Goal: Navigation & Orientation: Locate item on page

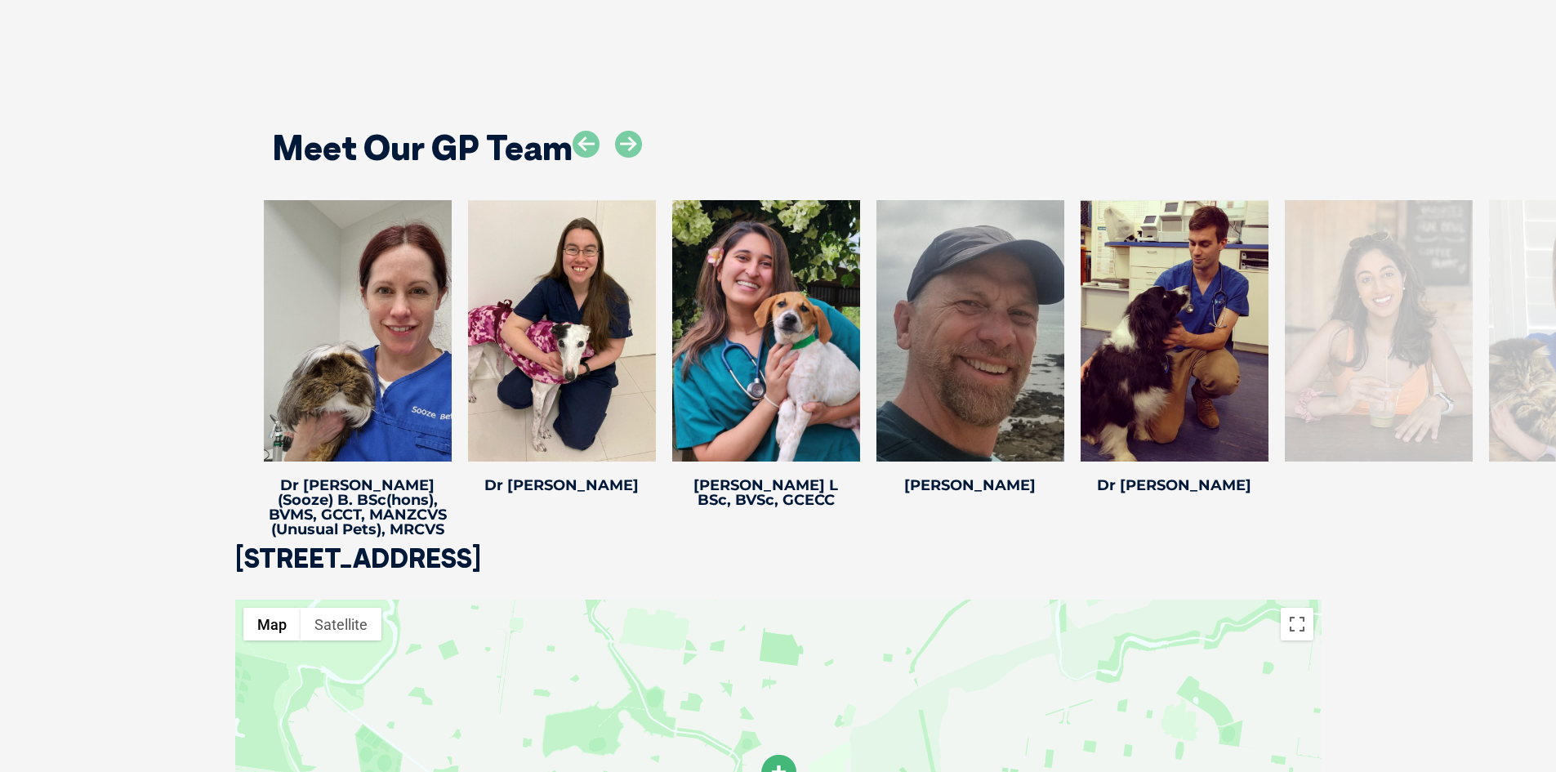
scroll to position [3185, 0]
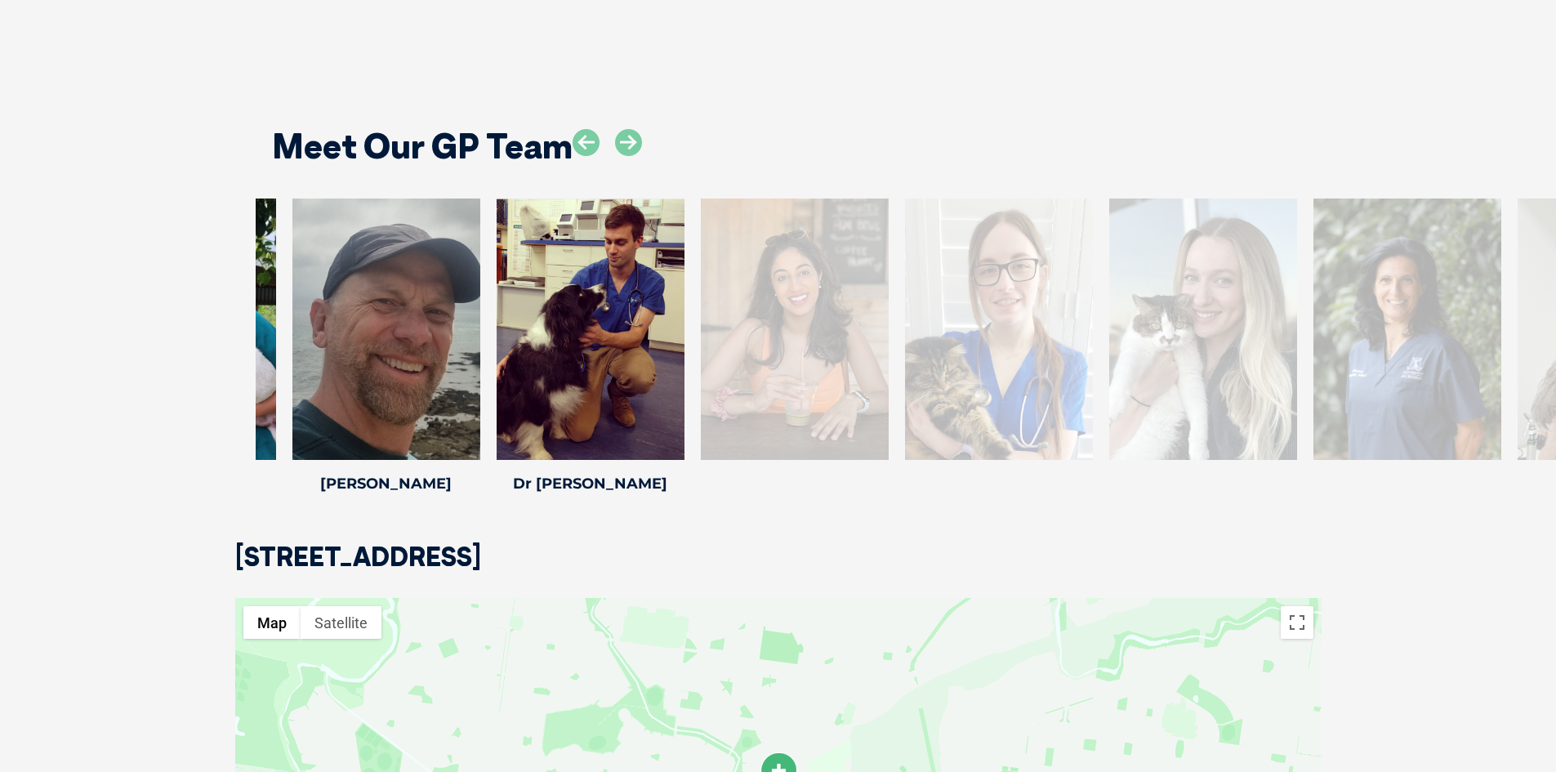
drag, startPoint x: 1302, startPoint y: 330, endPoint x: 706, endPoint y: 314, distance: 596.3
click at [706, 314] on div at bounding box center [795, 328] width 188 height 261
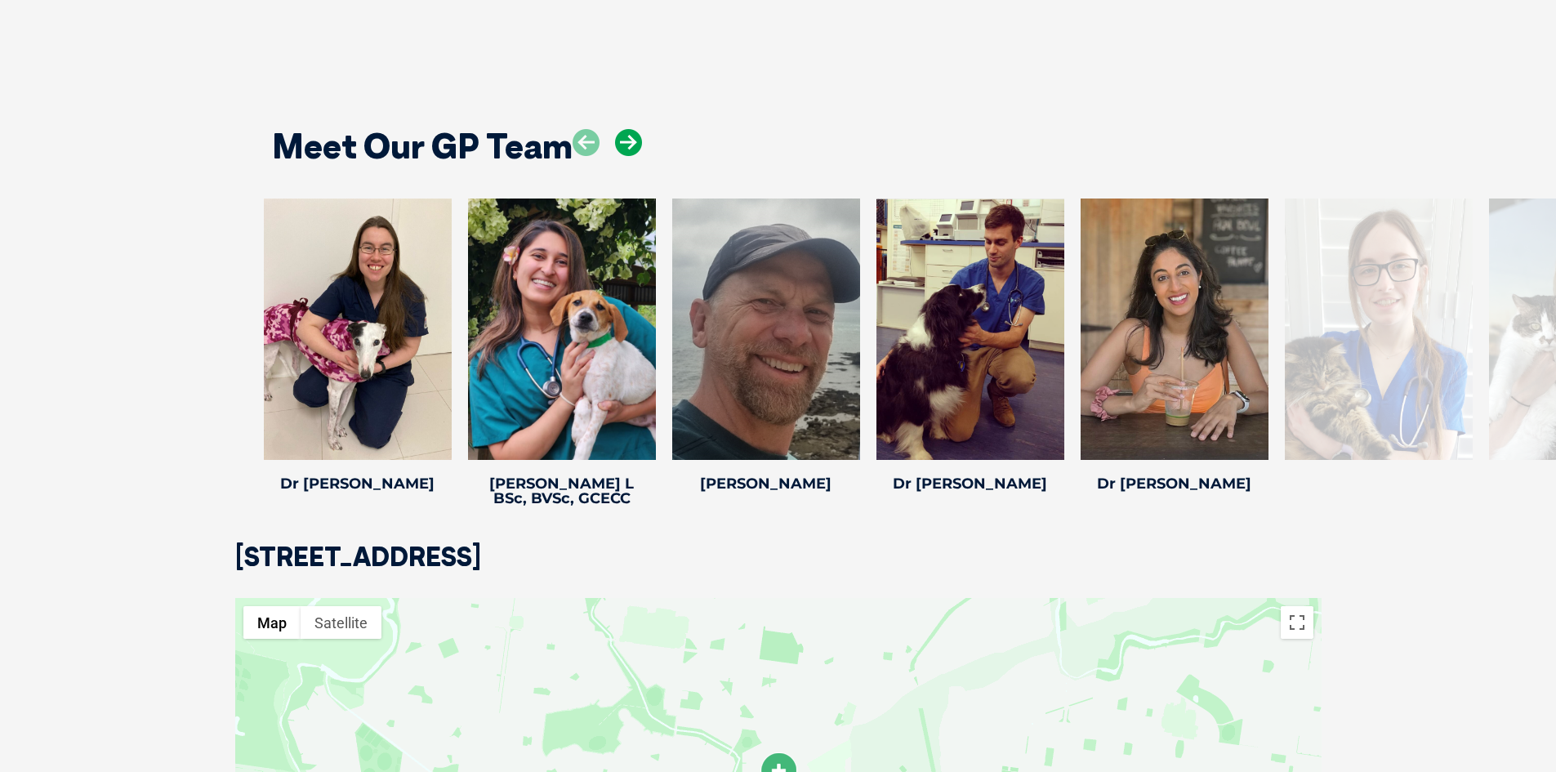
click at [630, 129] on icon at bounding box center [628, 142] width 27 height 27
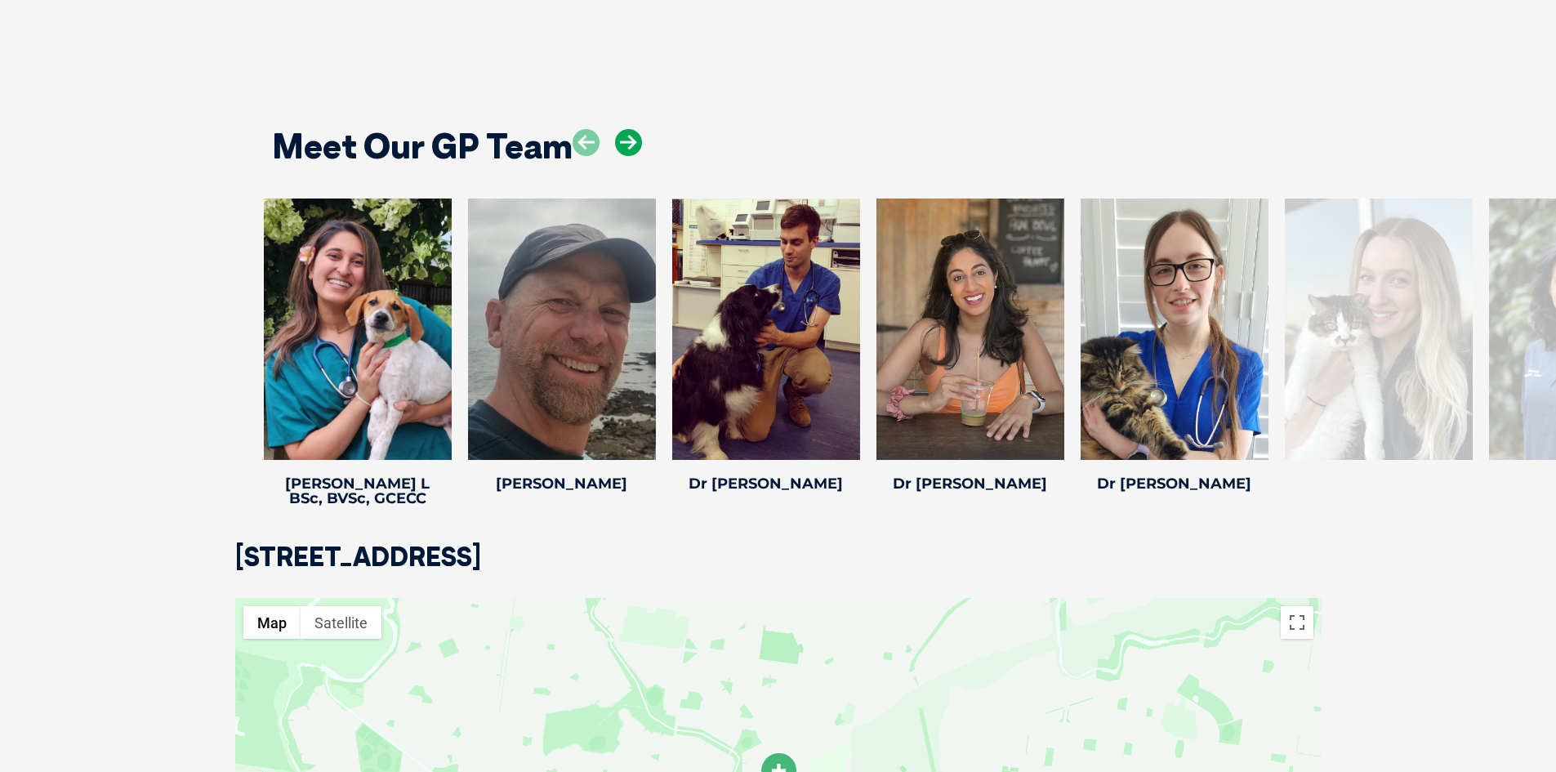
click at [630, 129] on icon at bounding box center [628, 142] width 27 height 27
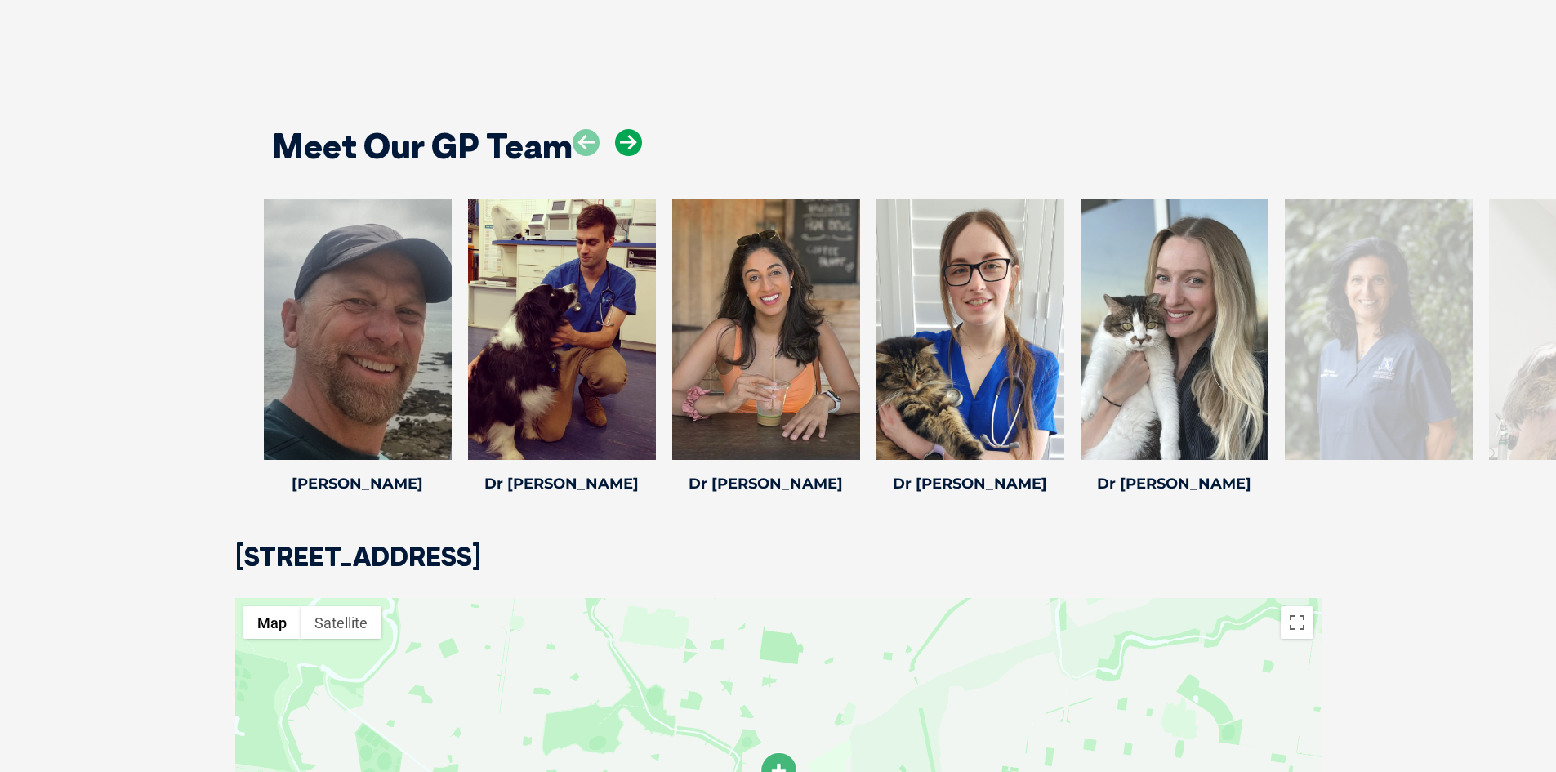
click at [630, 129] on icon at bounding box center [628, 142] width 27 height 27
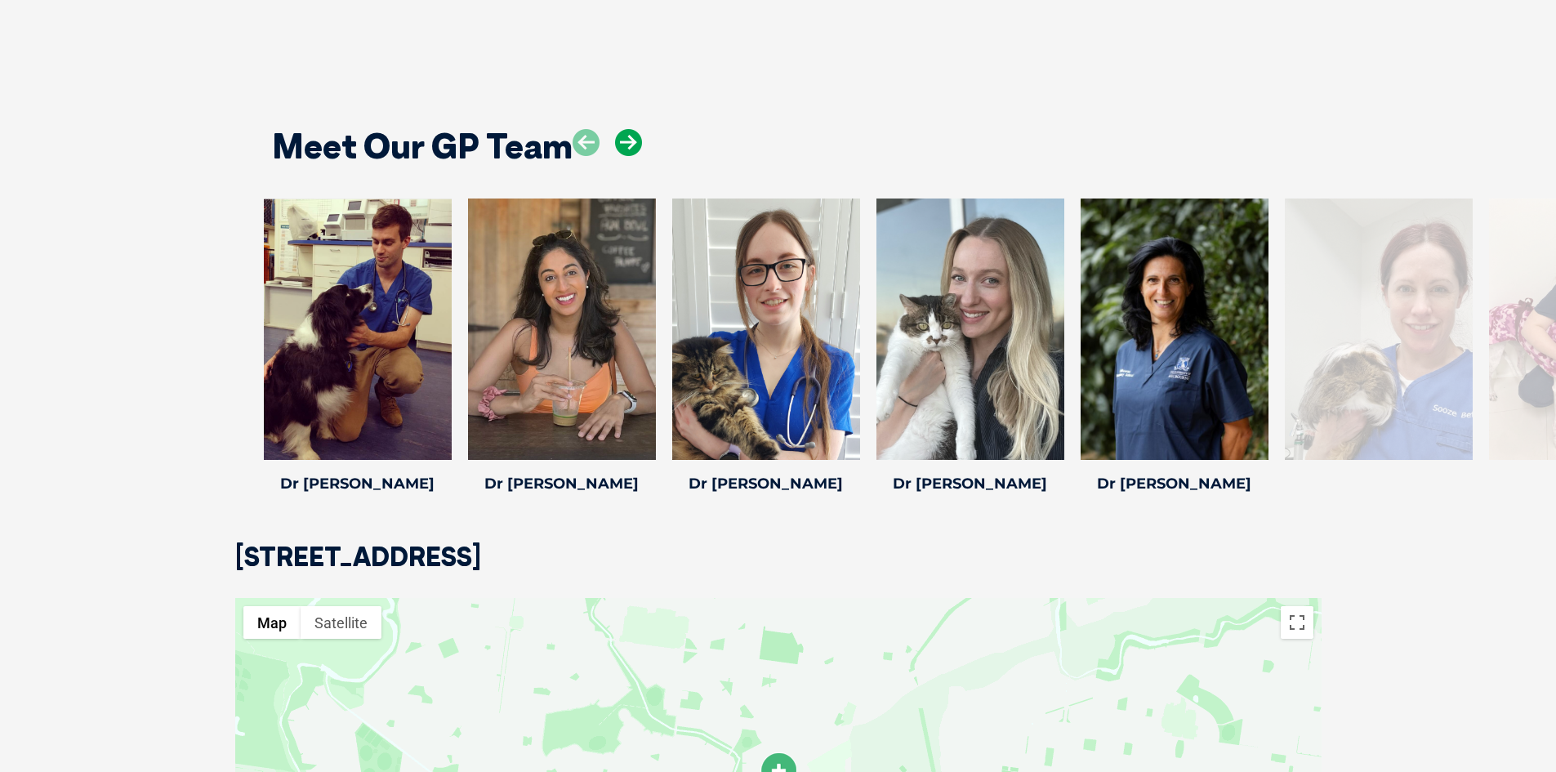
click at [630, 129] on icon at bounding box center [628, 142] width 27 height 27
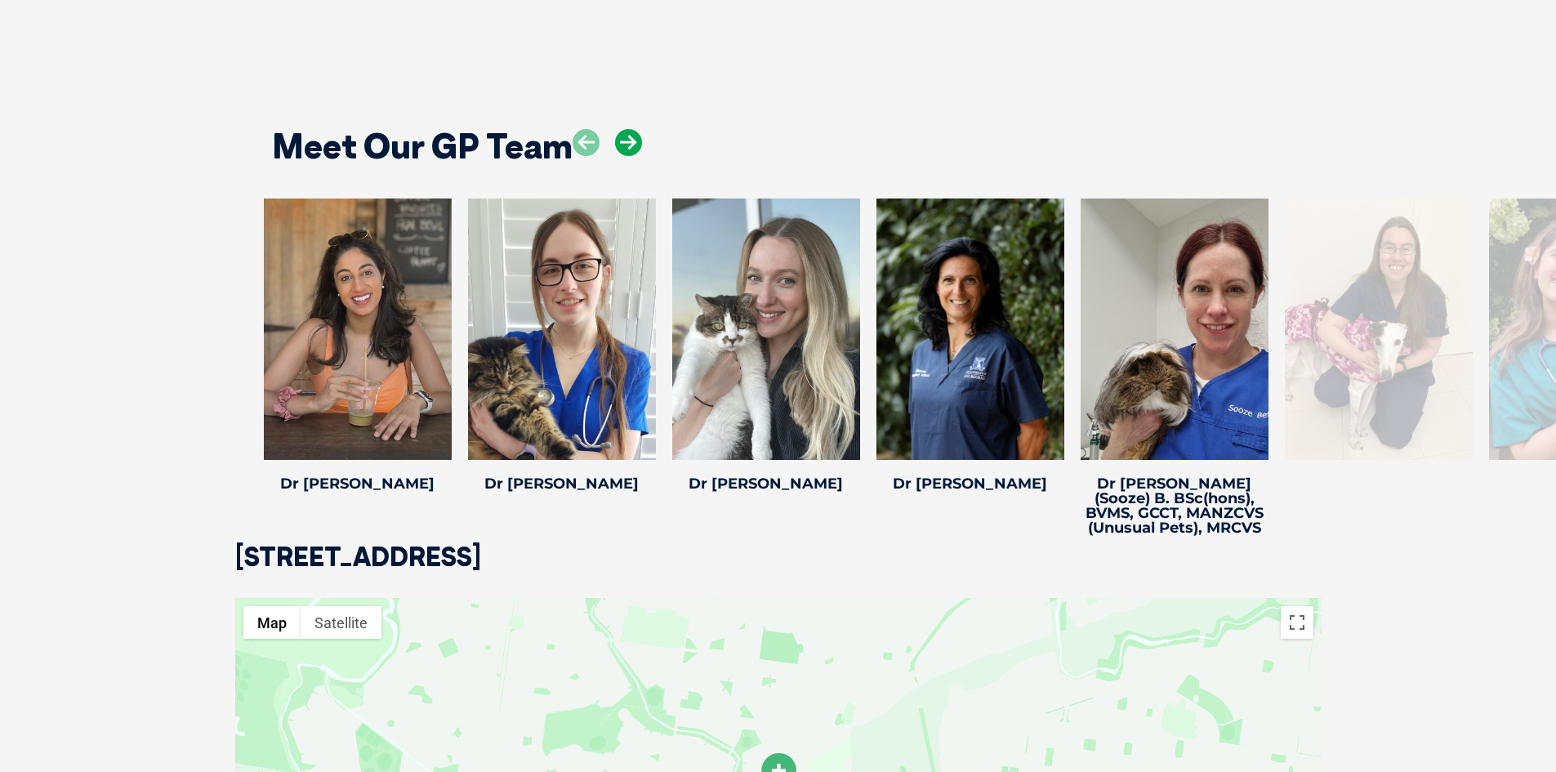
click at [630, 129] on icon at bounding box center [628, 142] width 27 height 27
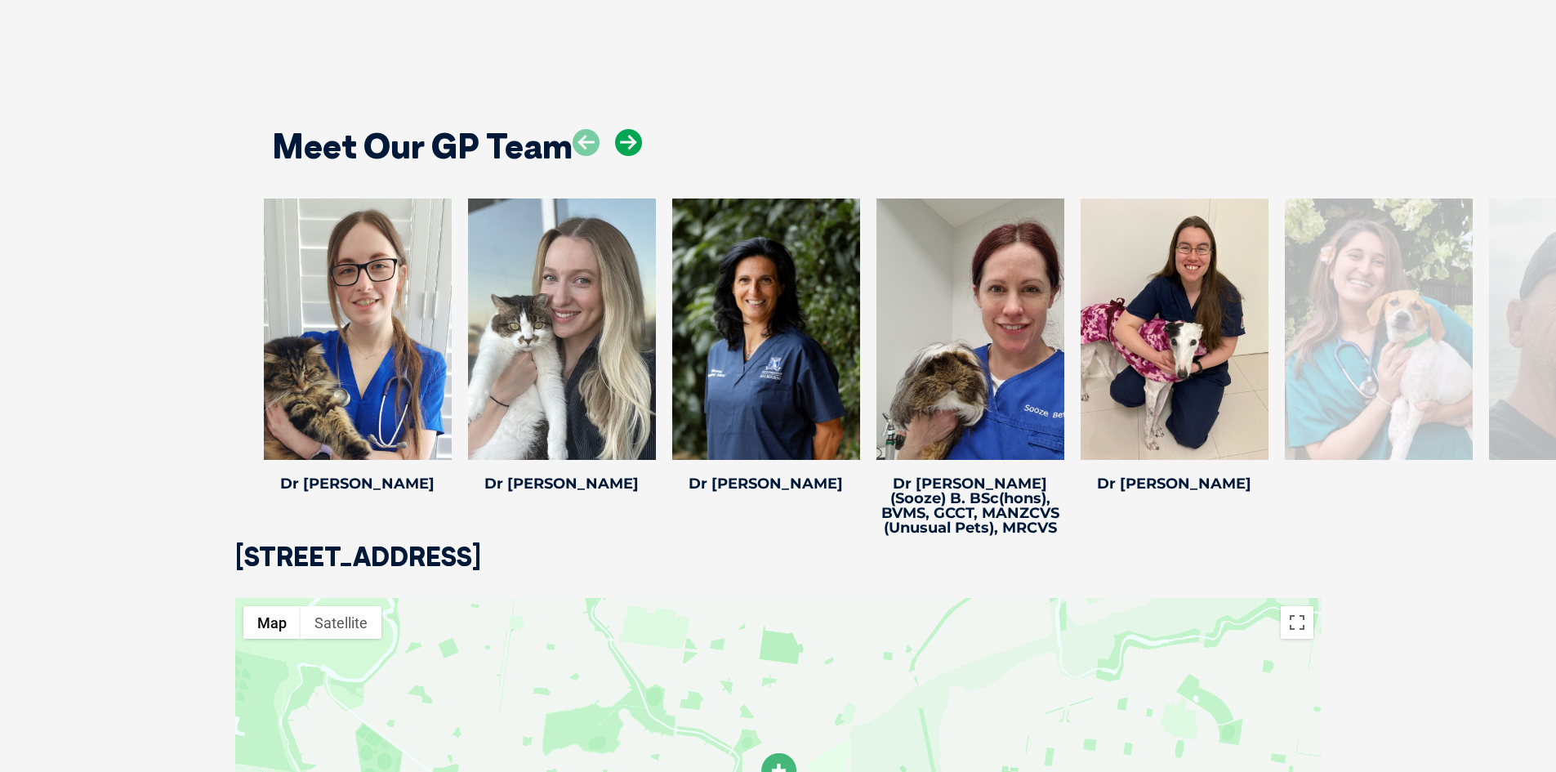
click at [630, 129] on icon at bounding box center [628, 142] width 27 height 27
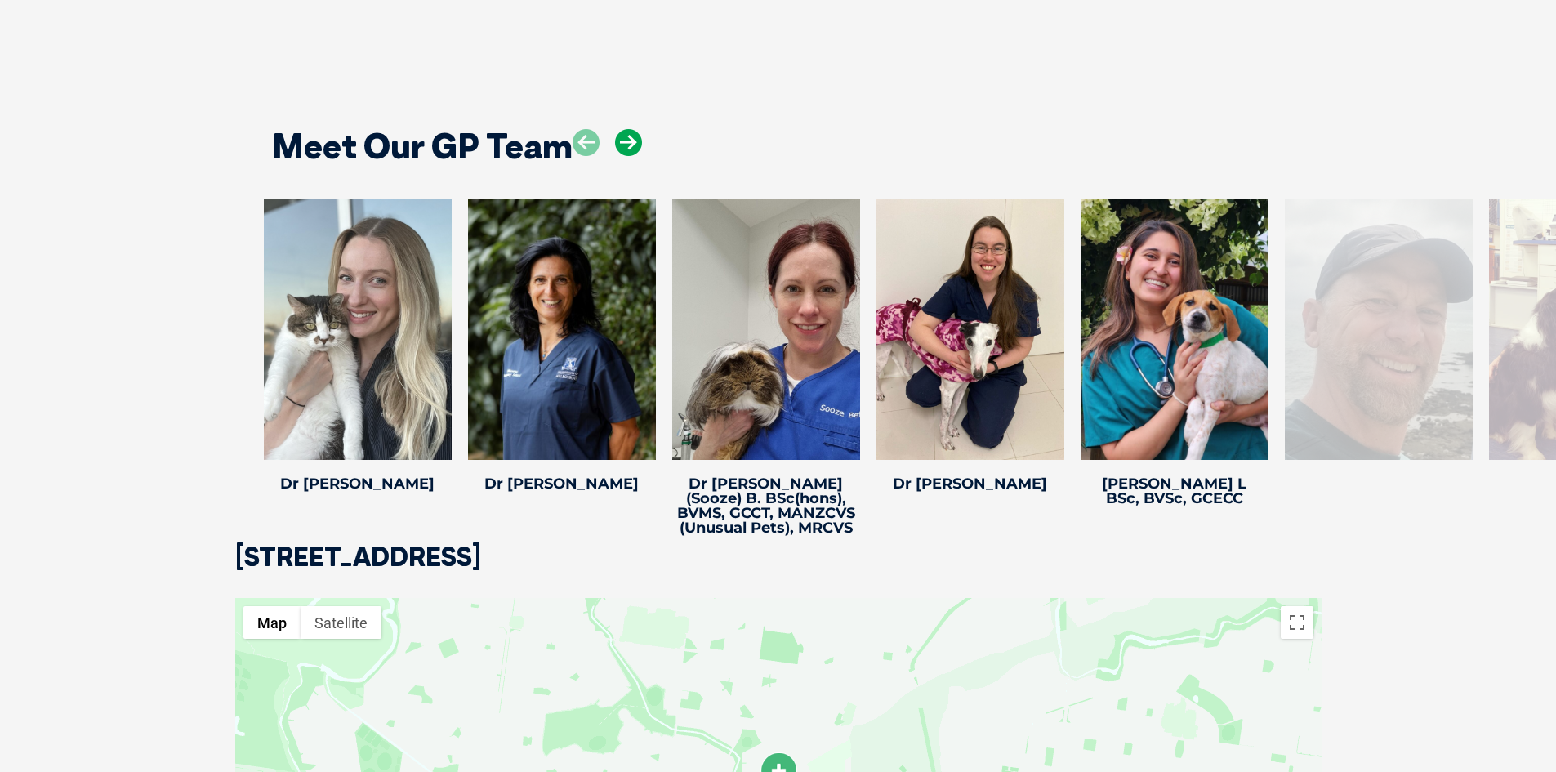
click at [630, 129] on icon at bounding box center [628, 142] width 27 height 27
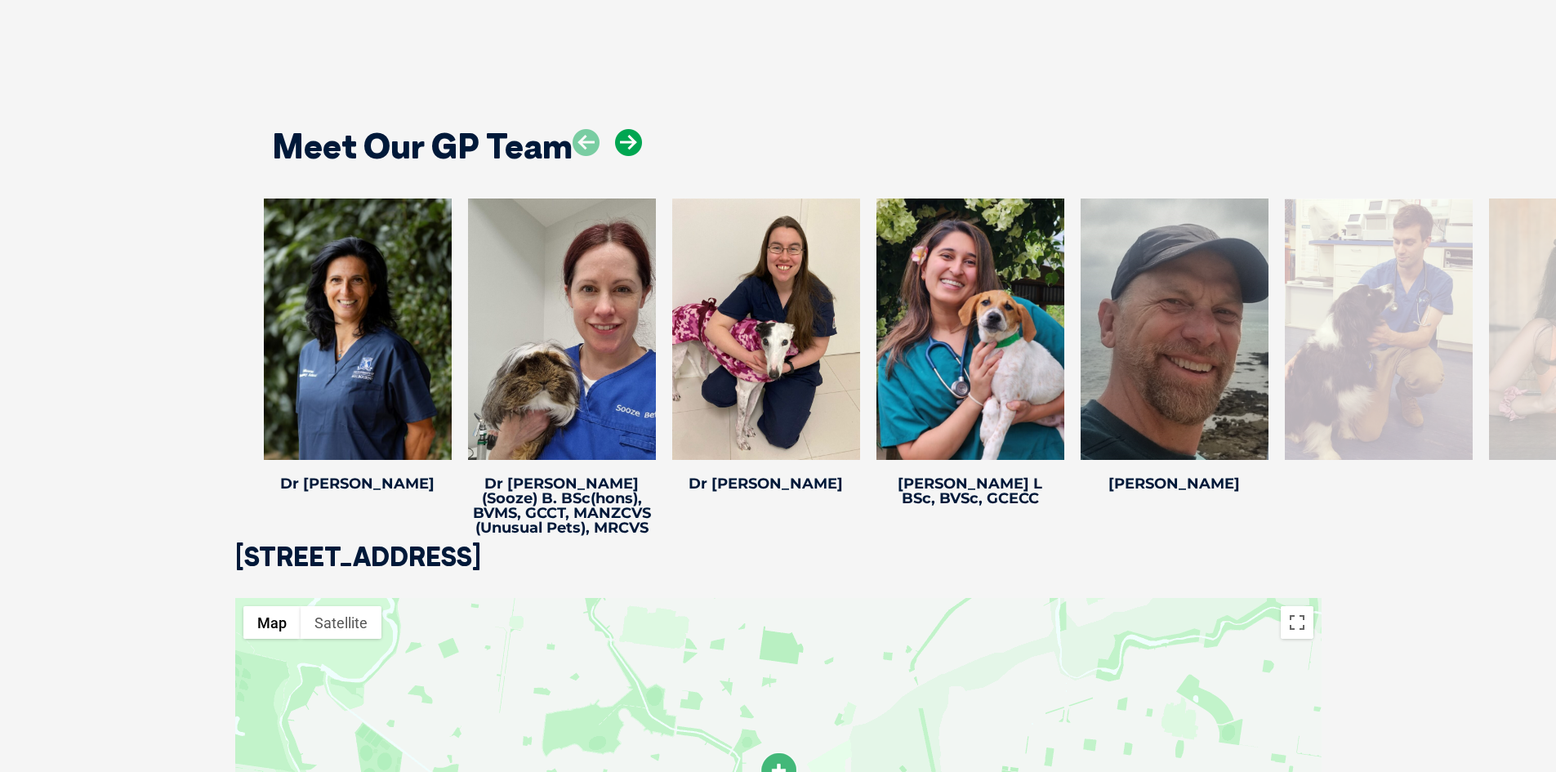
click at [630, 129] on icon at bounding box center [628, 142] width 27 height 27
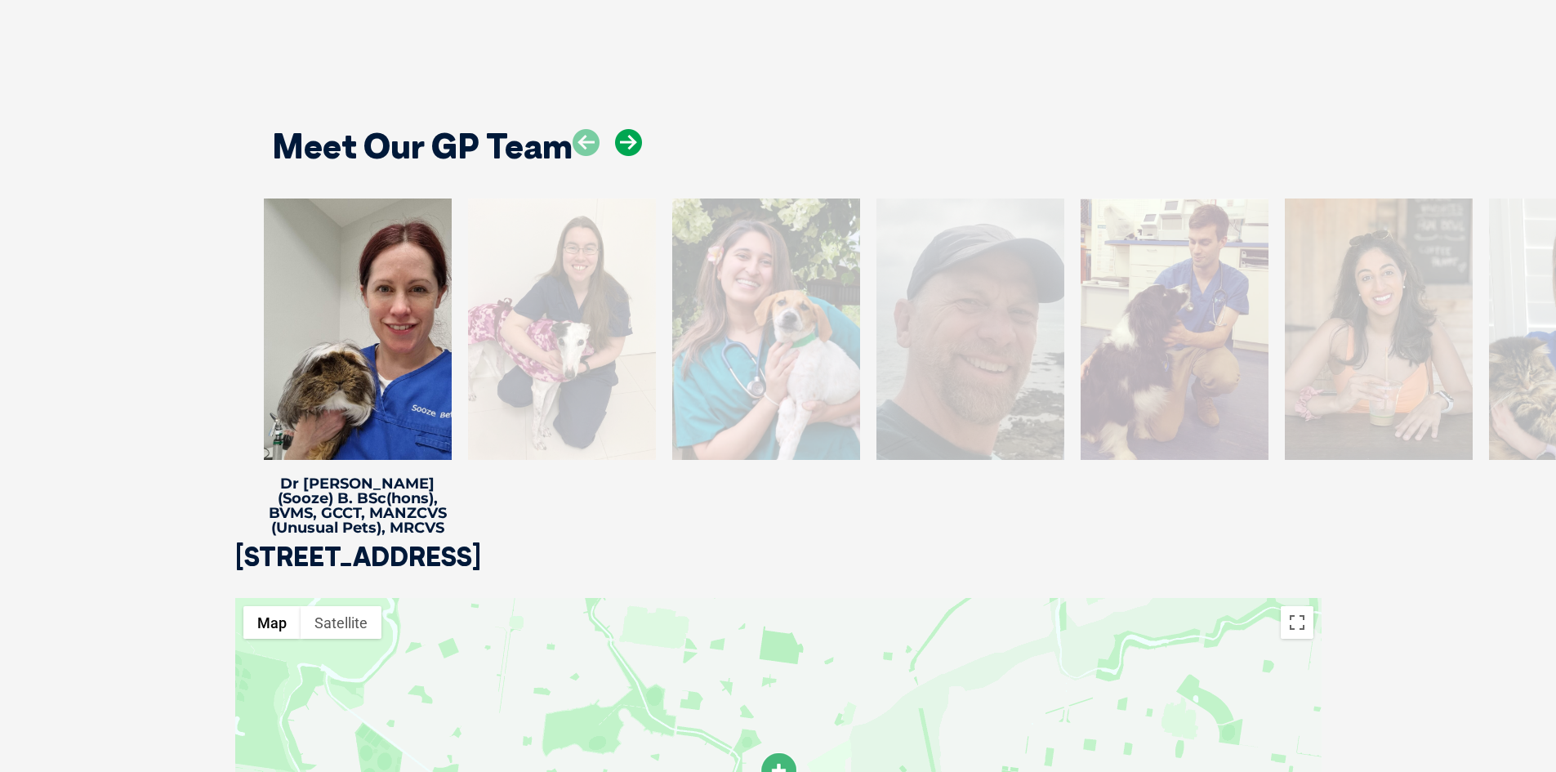
click at [630, 129] on icon at bounding box center [628, 142] width 27 height 27
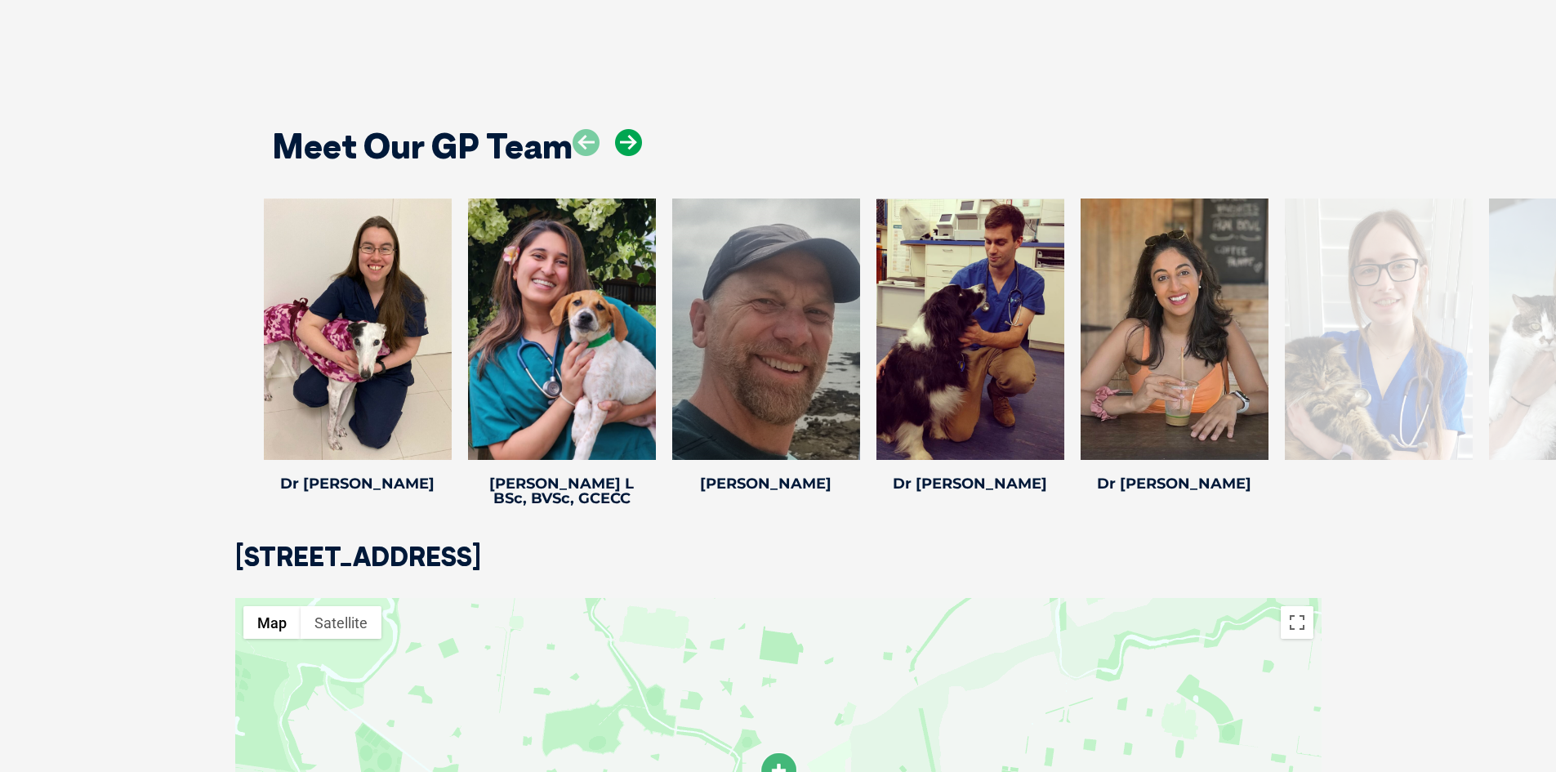
click at [630, 129] on icon at bounding box center [628, 142] width 27 height 27
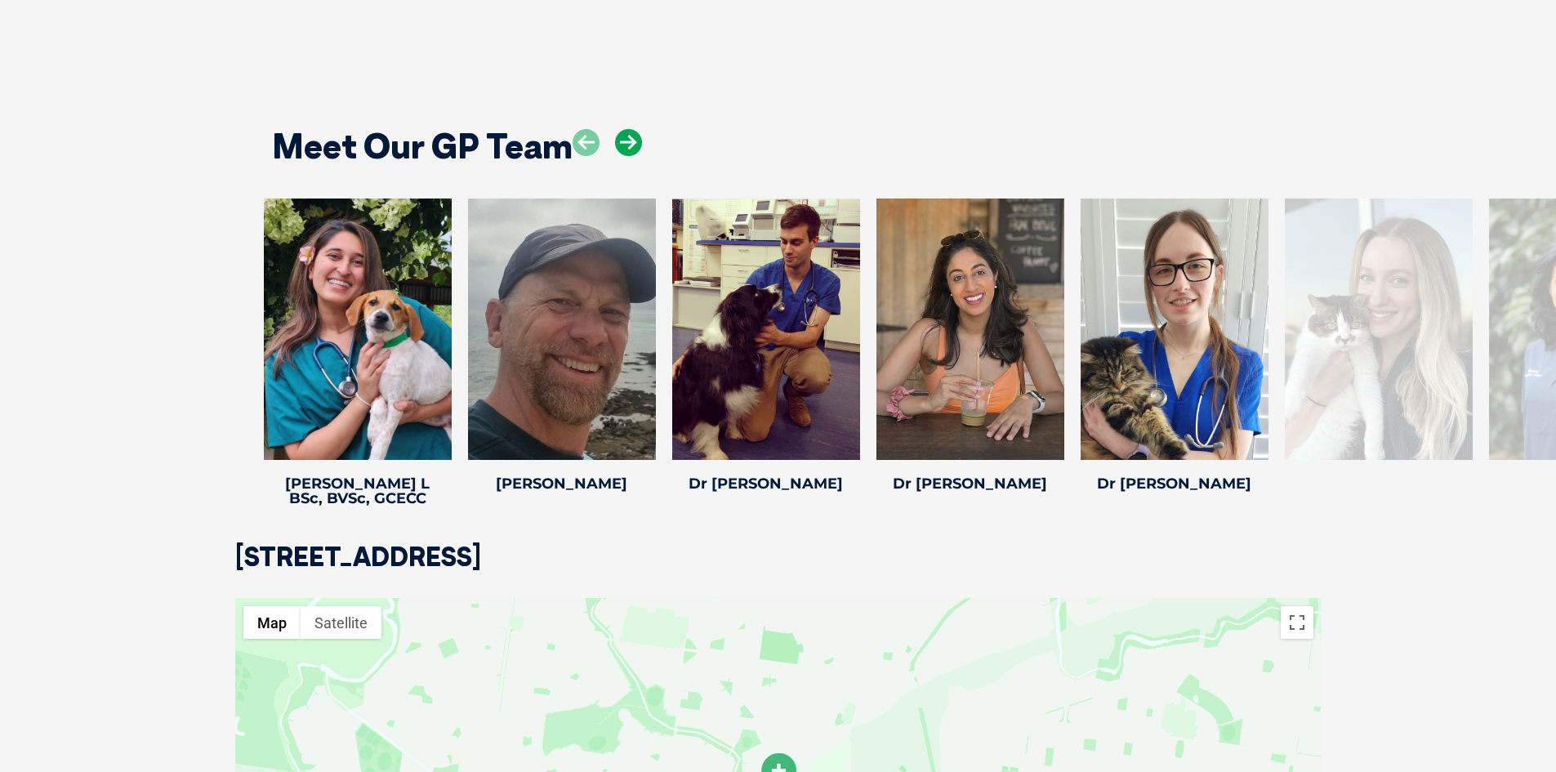
click at [630, 129] on icon at bounding box center [628, 142] width 27 height 27
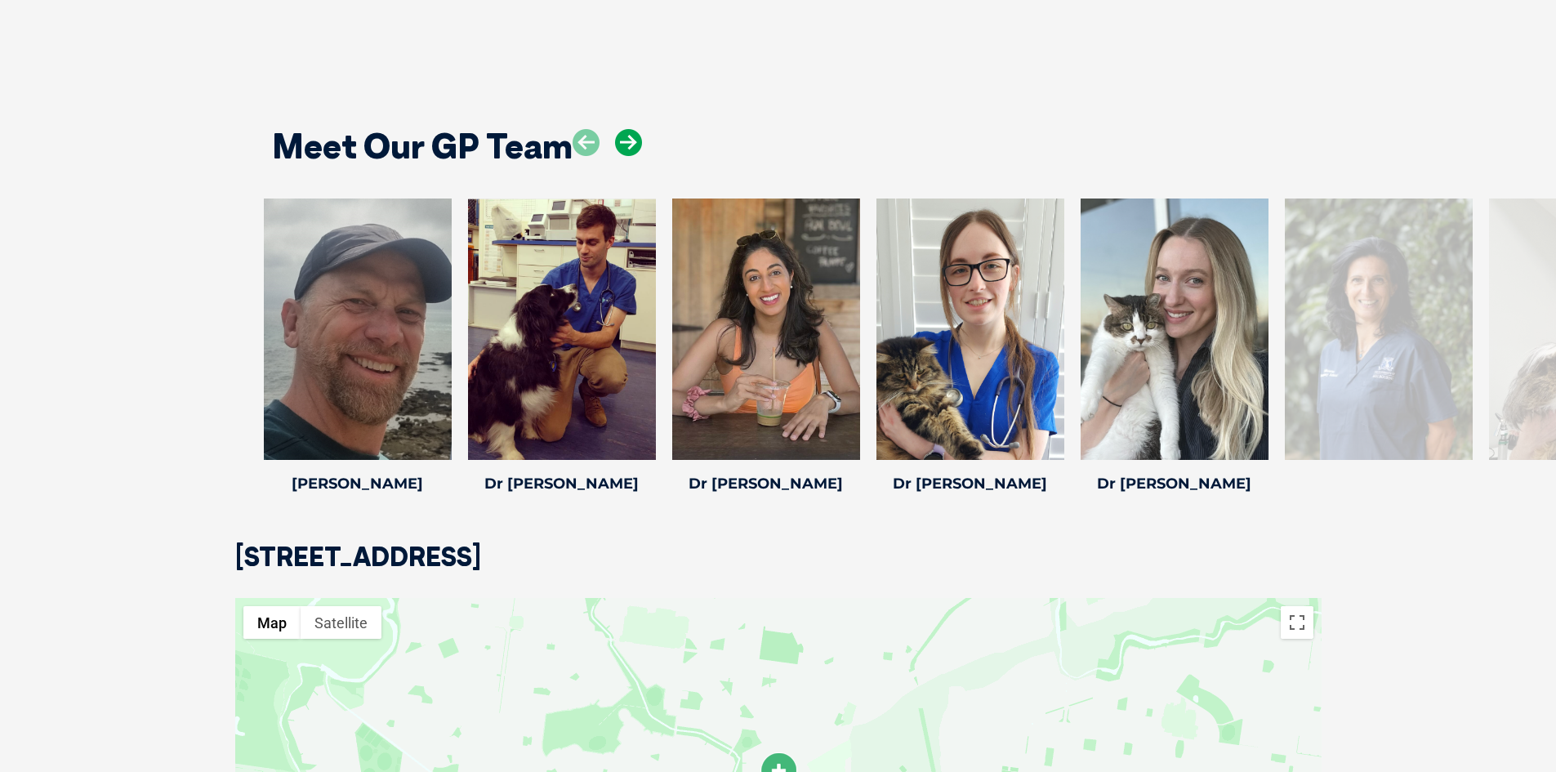
click at [630, 129] on icon at bounding box center [628, 142] width 27 height 27
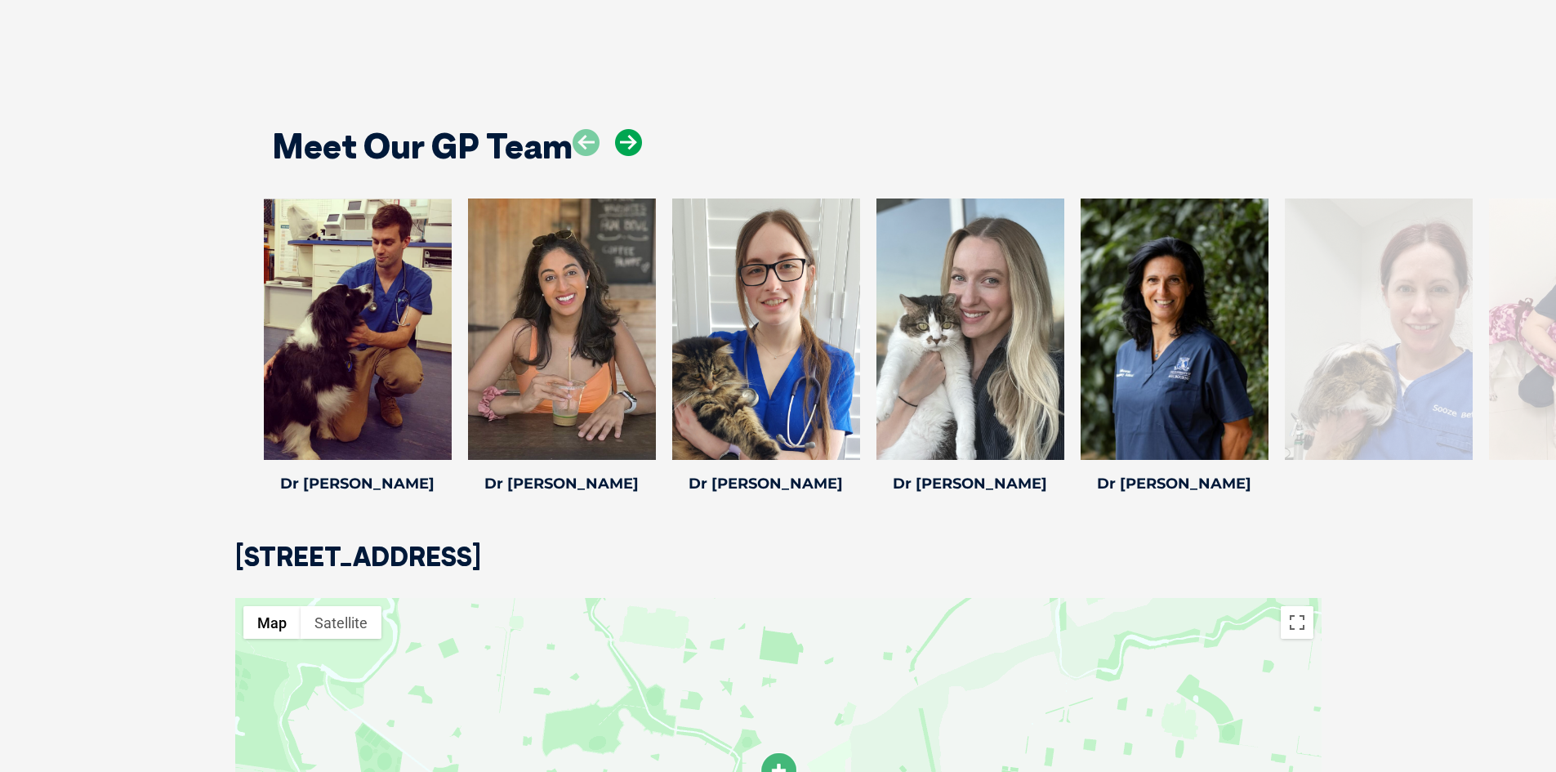
click at [630, 129] on icon at bounding box center [628, 142] width 27 height 27
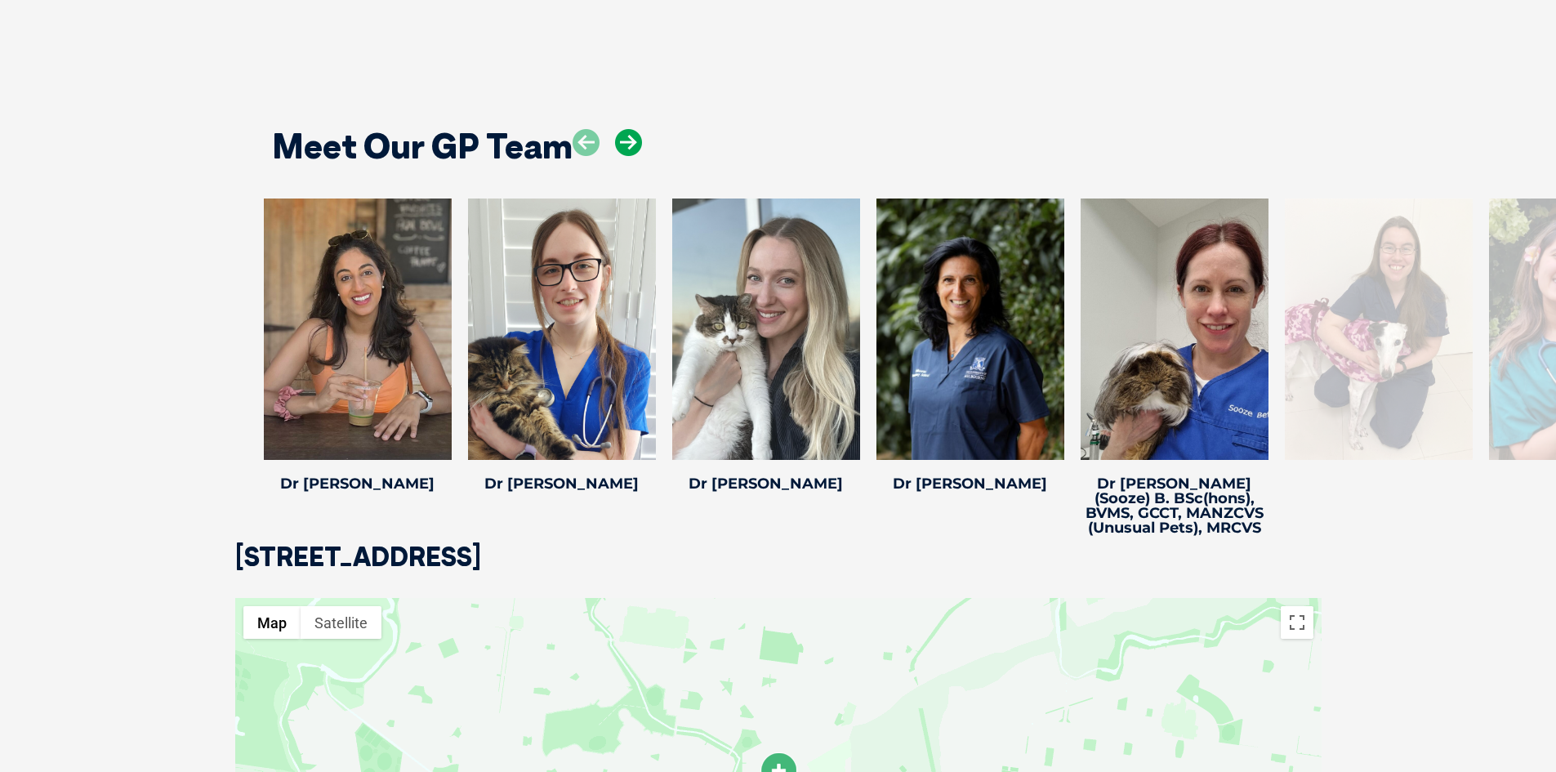
click at [630, 129] on icon at bounding box center [628, 142] width 27 height 27
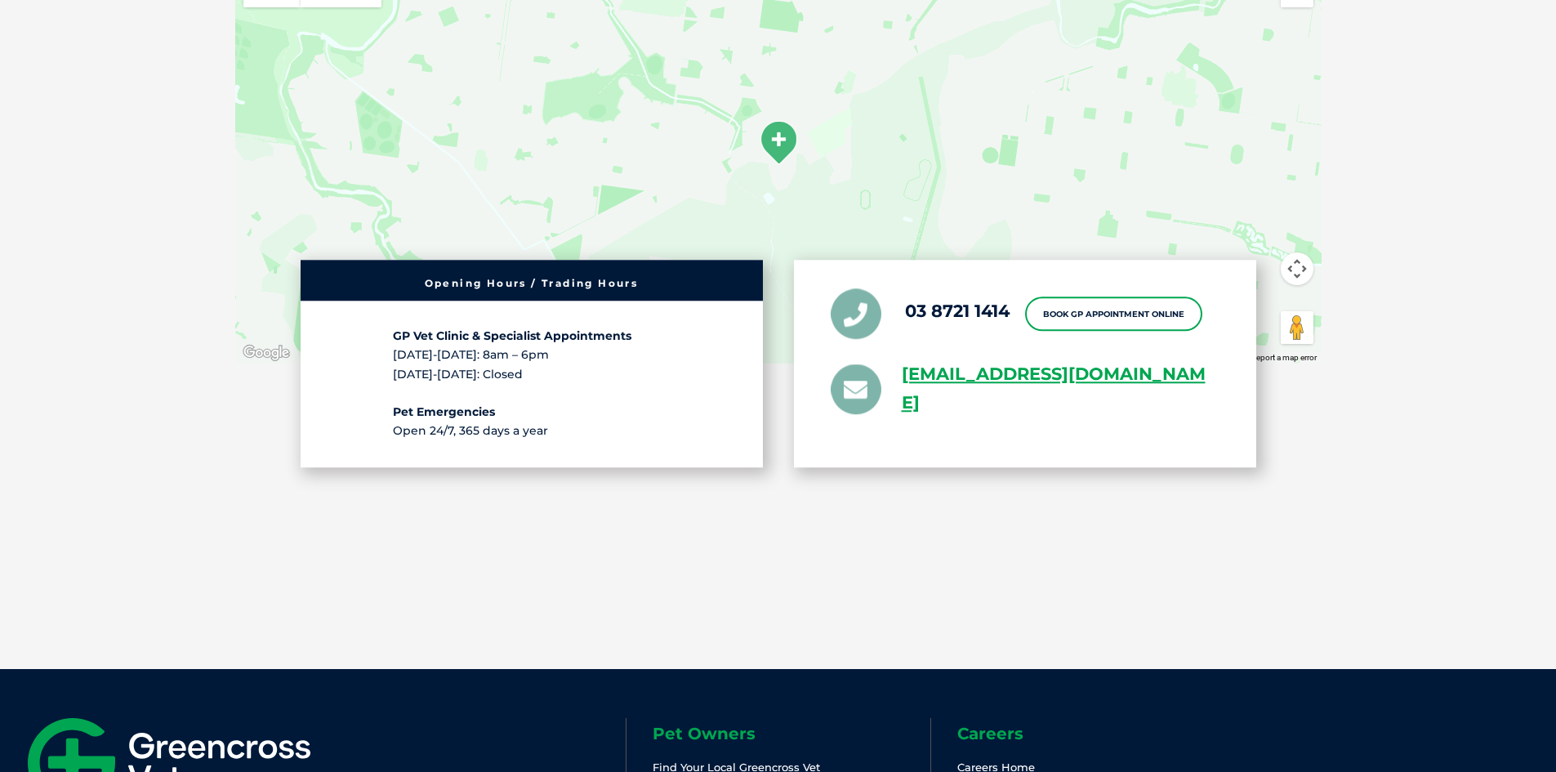
scroll to position [4061, 0]
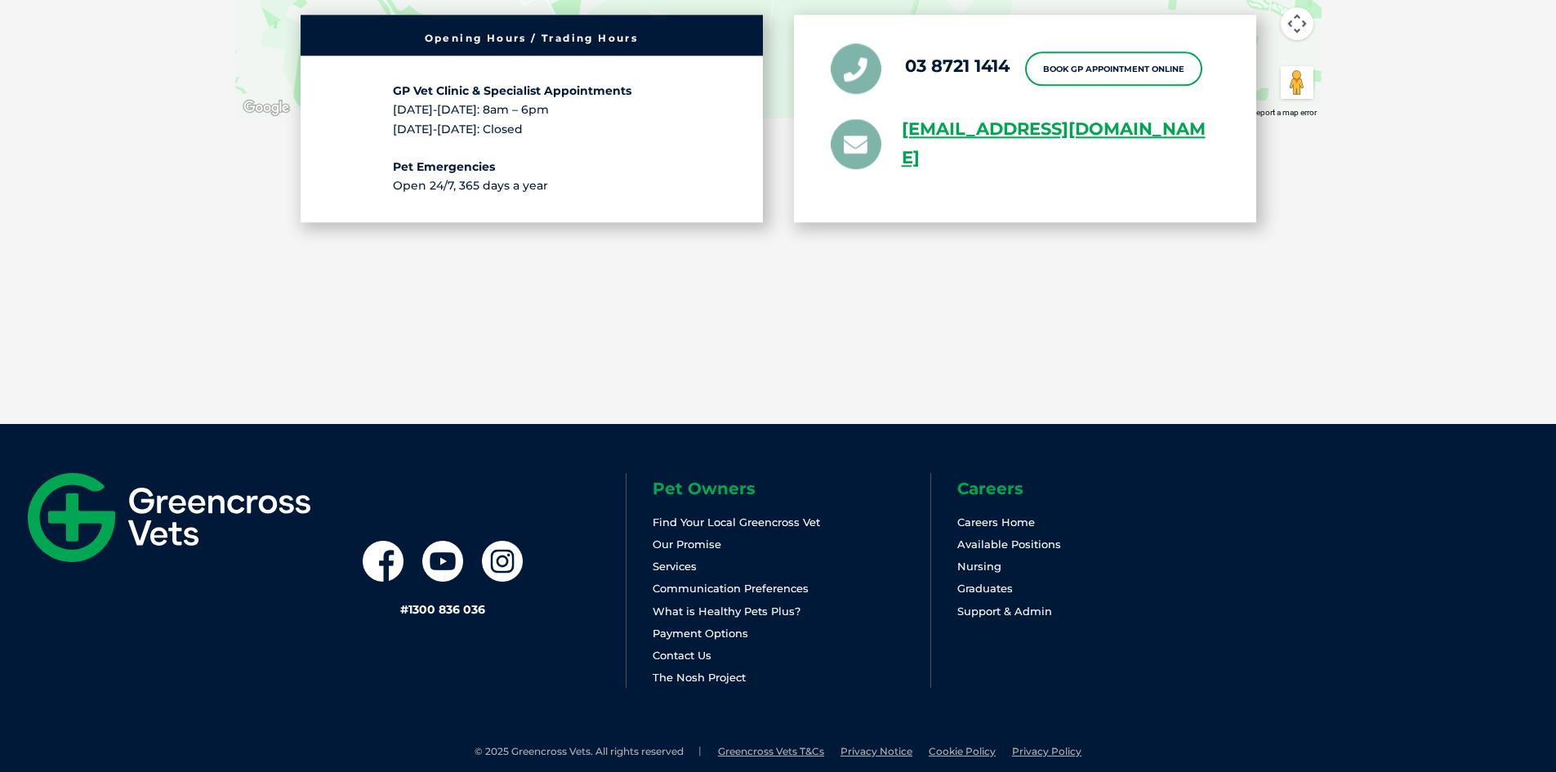
drag, startPoint x: 1461, startPoint y: 334, endPoint x: 1456, endPoint y: 273, distance: 61.4
click at [1457, 272] on section "[STREET_ADDRESS] ← Move left → Move right ↑ Move up ↓ Move down + Zoom in - Zoo…" at bounding box center [778, 45] width 1556 height 756
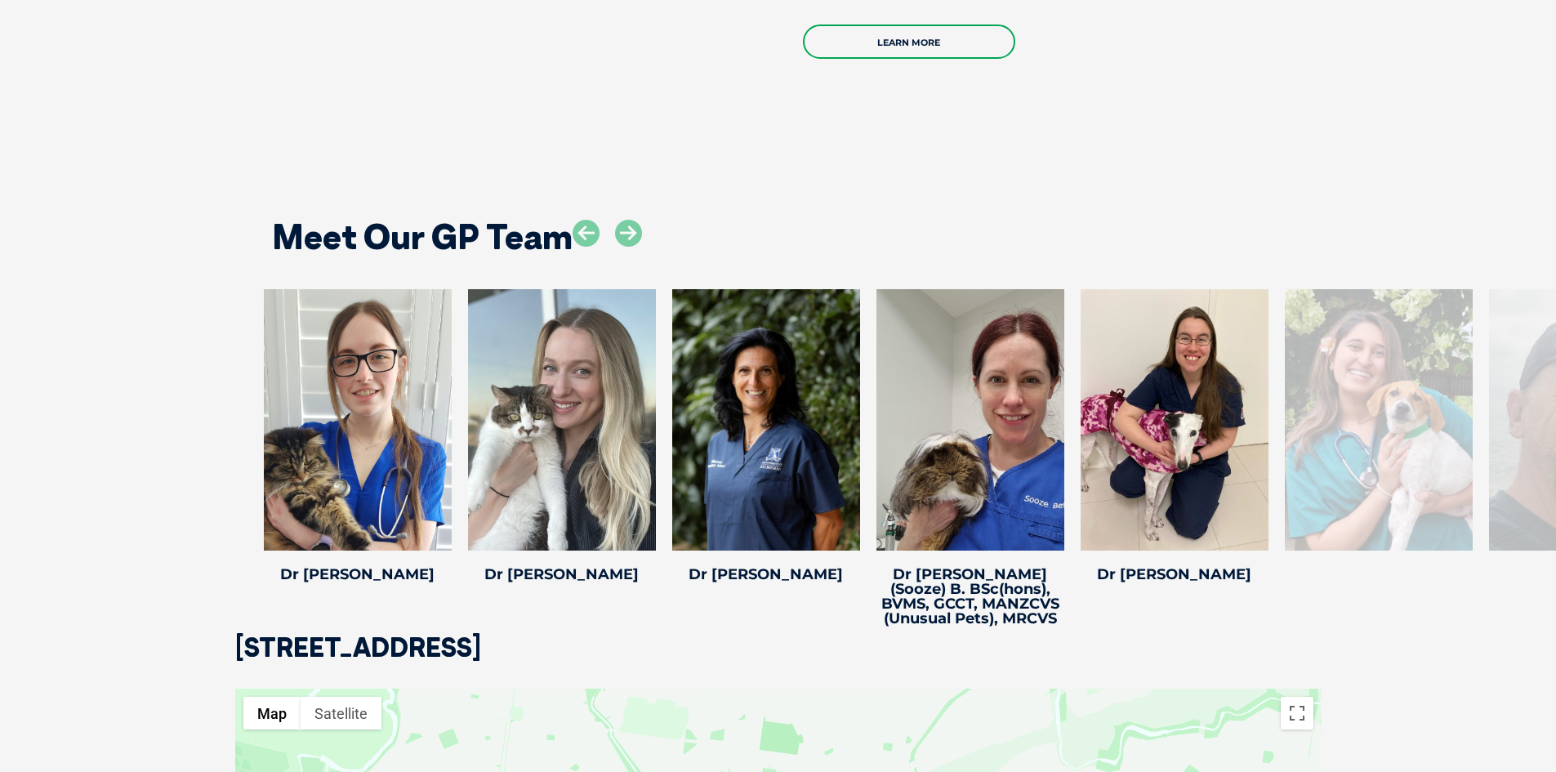
scroll to position [3103, 0]
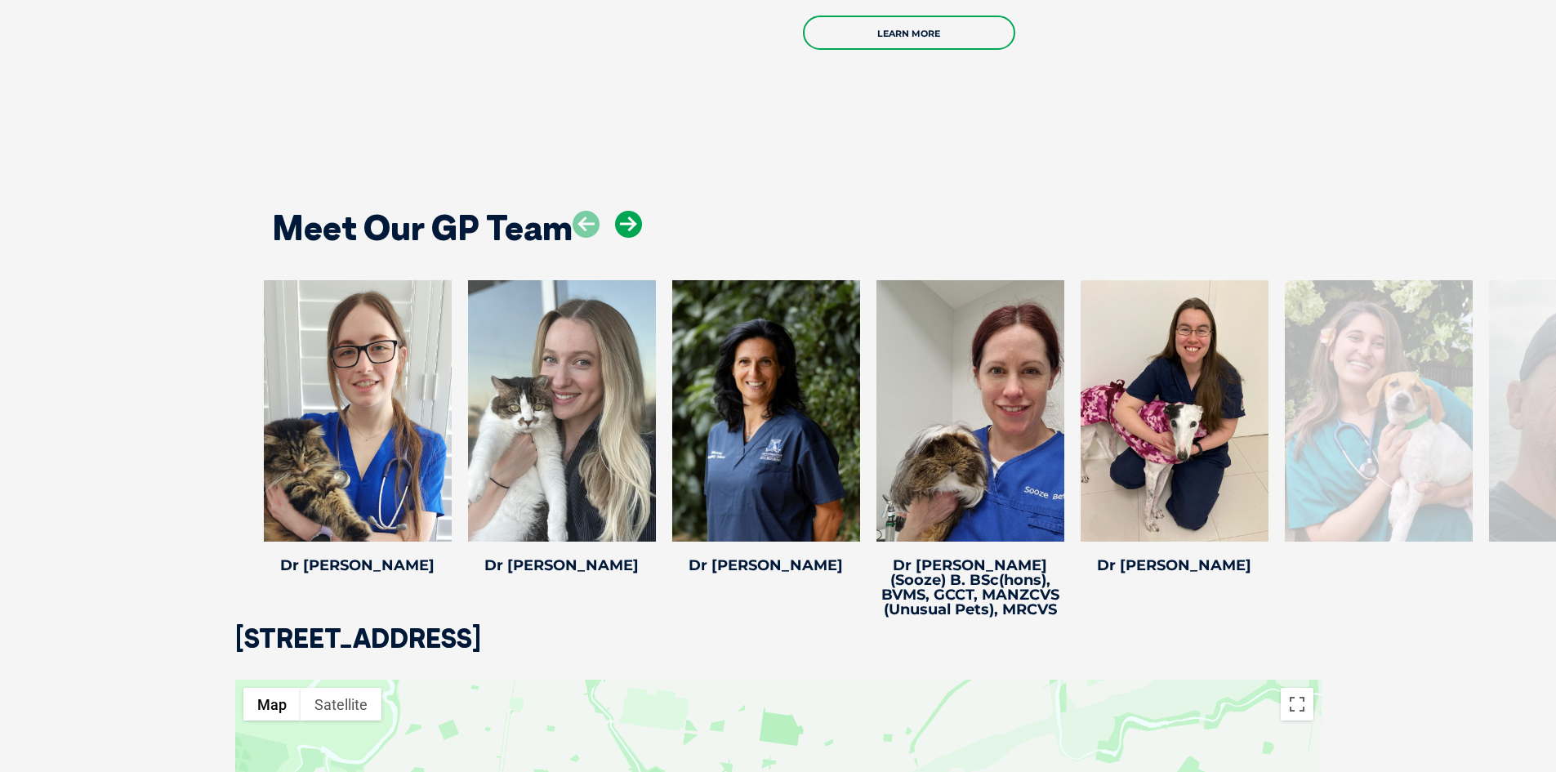
click at [632, 211] on icon at bounding box center [628, 224] width 27 height 27
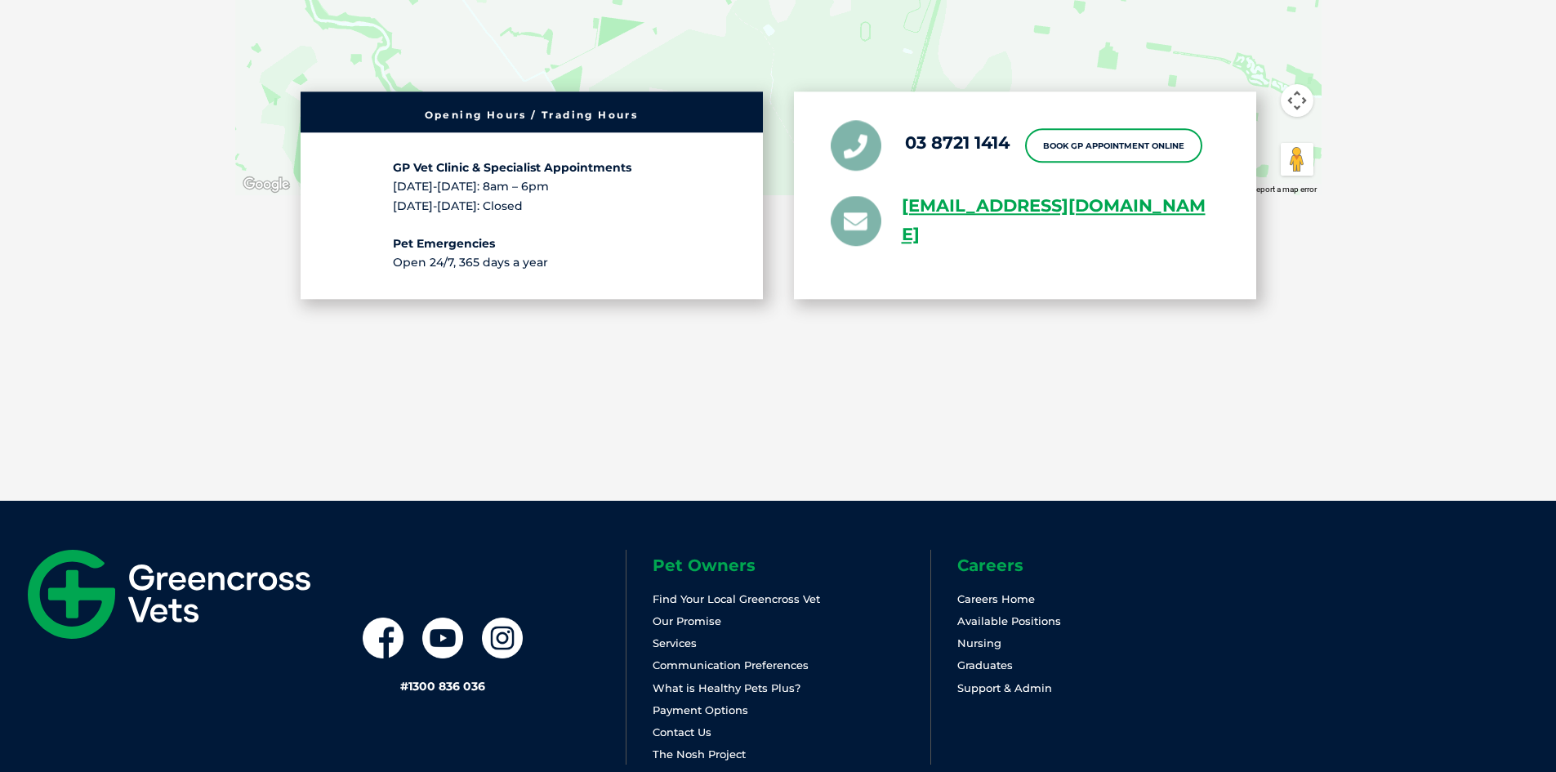
scroll to position [4001, 0]
